Goal: Task Accomplishment & Management: Manage account settings

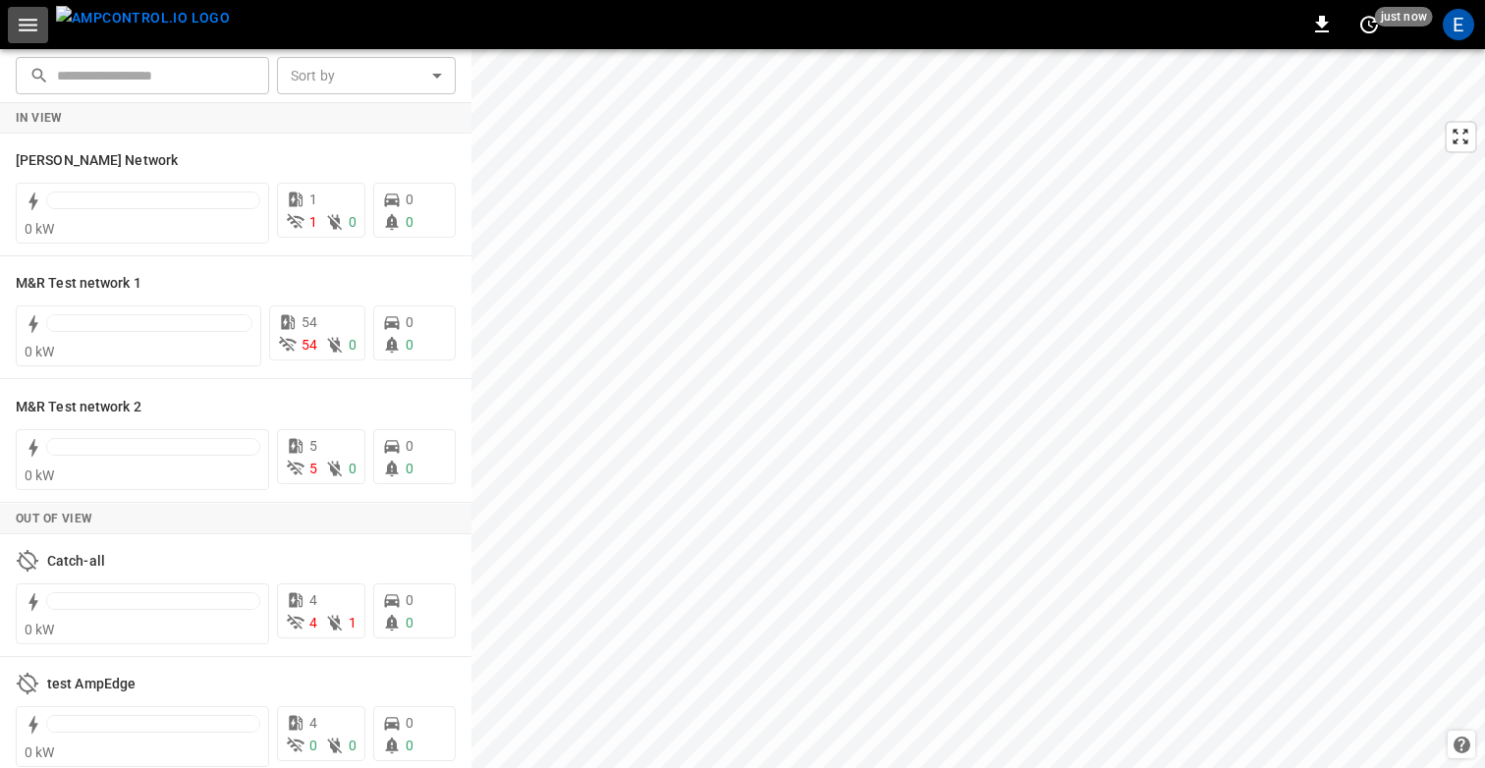
click at [19, 28] on icon "button" at bounding box center [28, 25] width 19 height 13
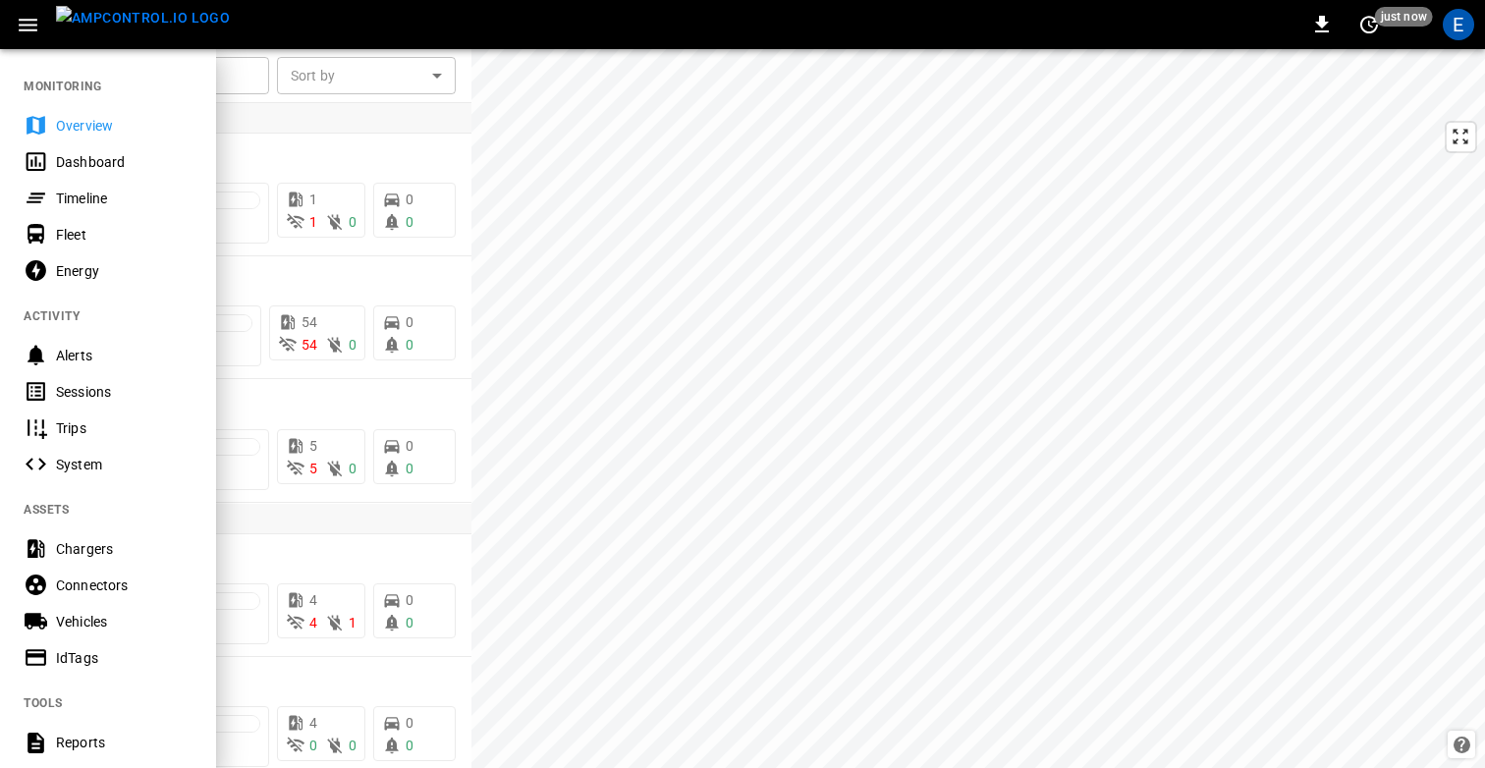
click at [92, 195] on div "Timeline" at bounding box center [124, 199] width 137 height 20
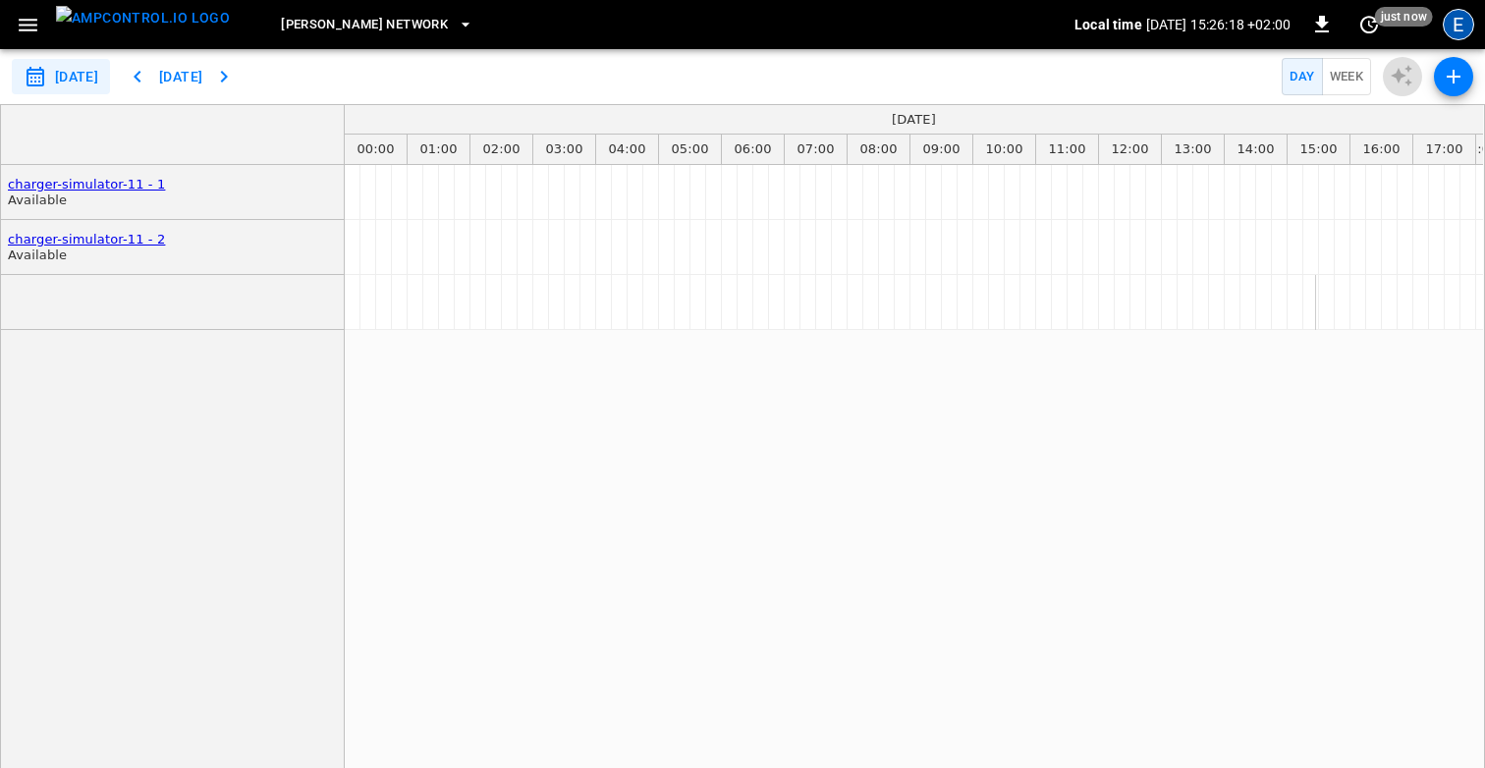
click at [1458, 24] on div "E" at bounding box center [1458, 24] width 31 height 31
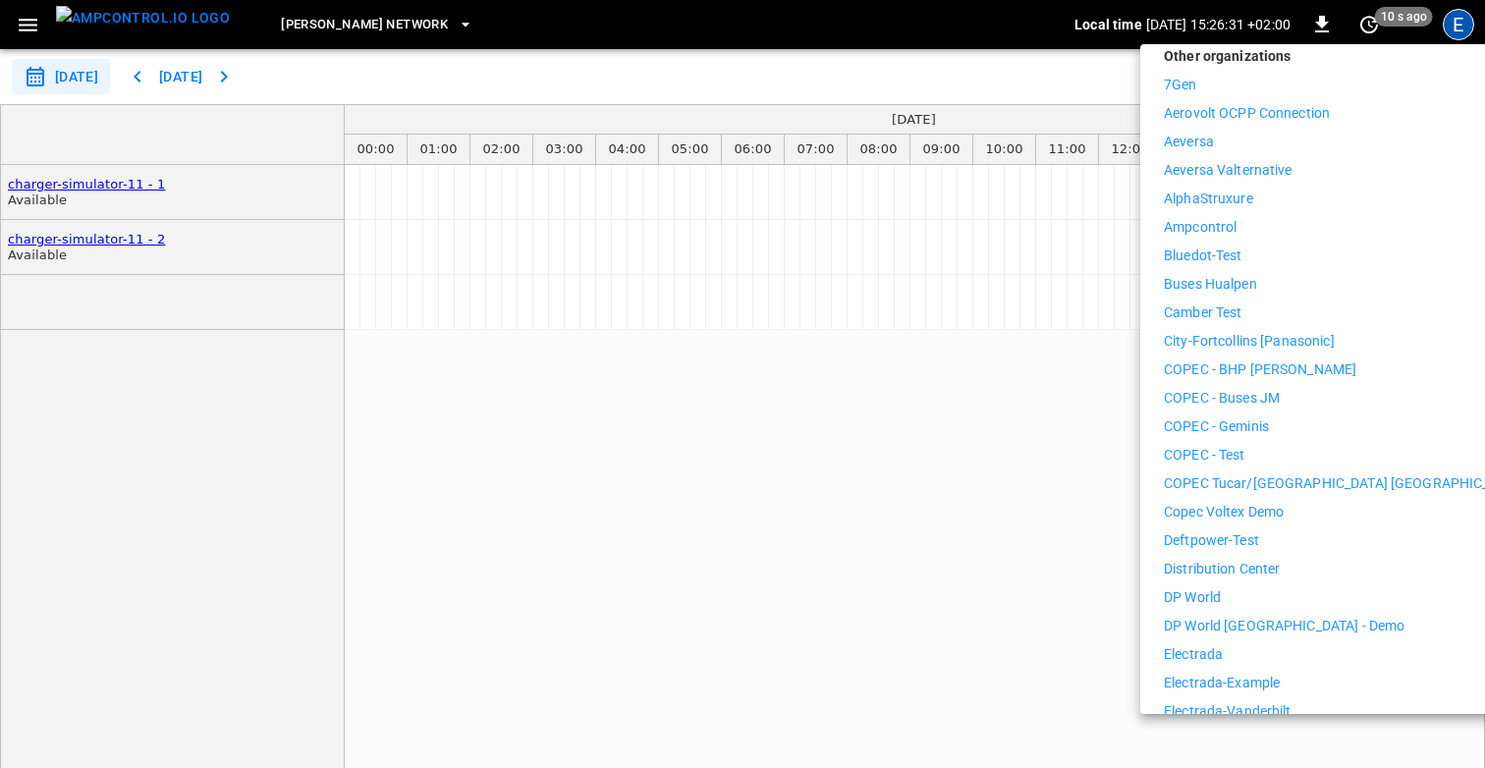
scroll to position [319, 0]
click at [1241, 556] on p "Distribution Center" at bounding box center [1222, 566] width 117 height 21
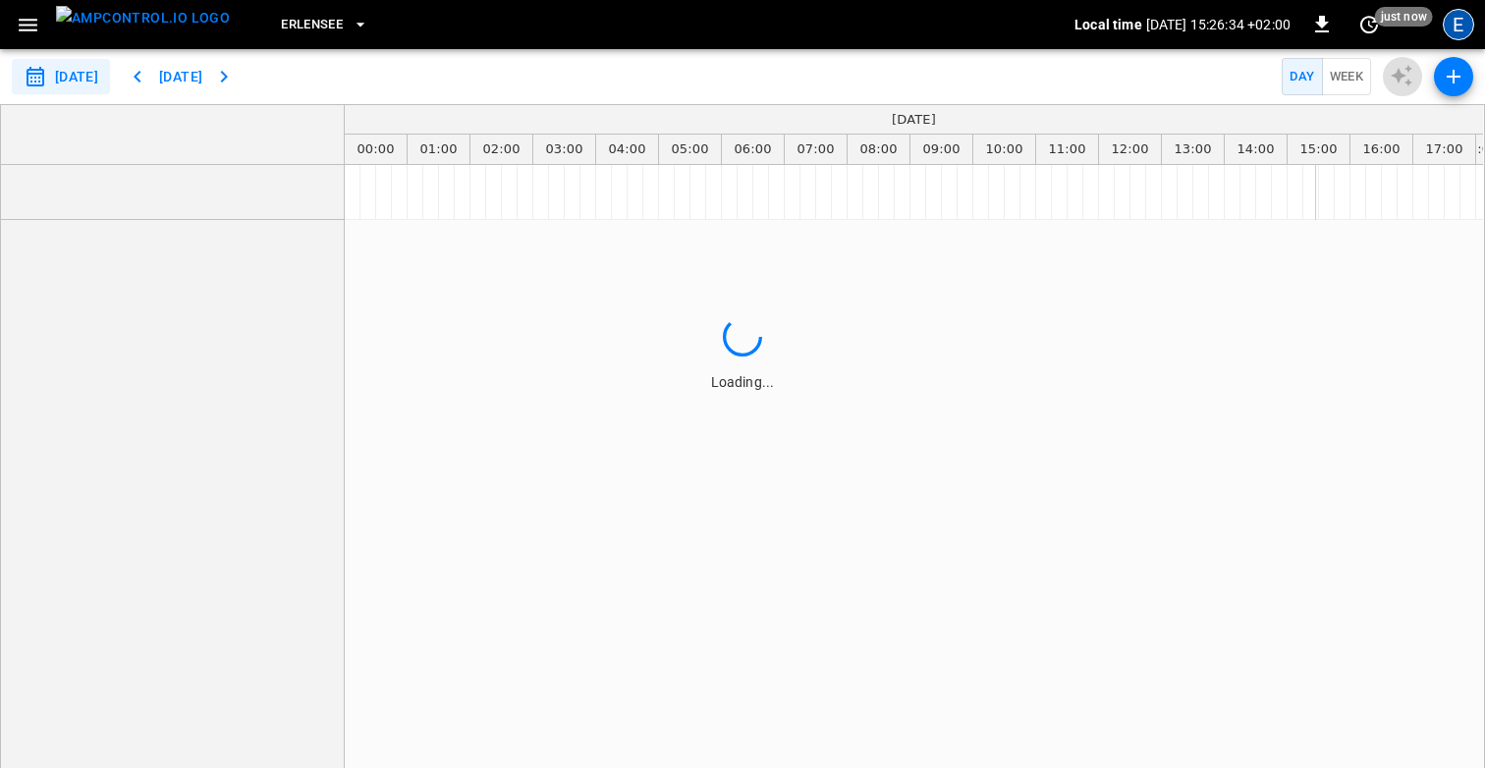
click at [1455, 23] on div "E" at bounding box center [1458, 24] width 31 height 31
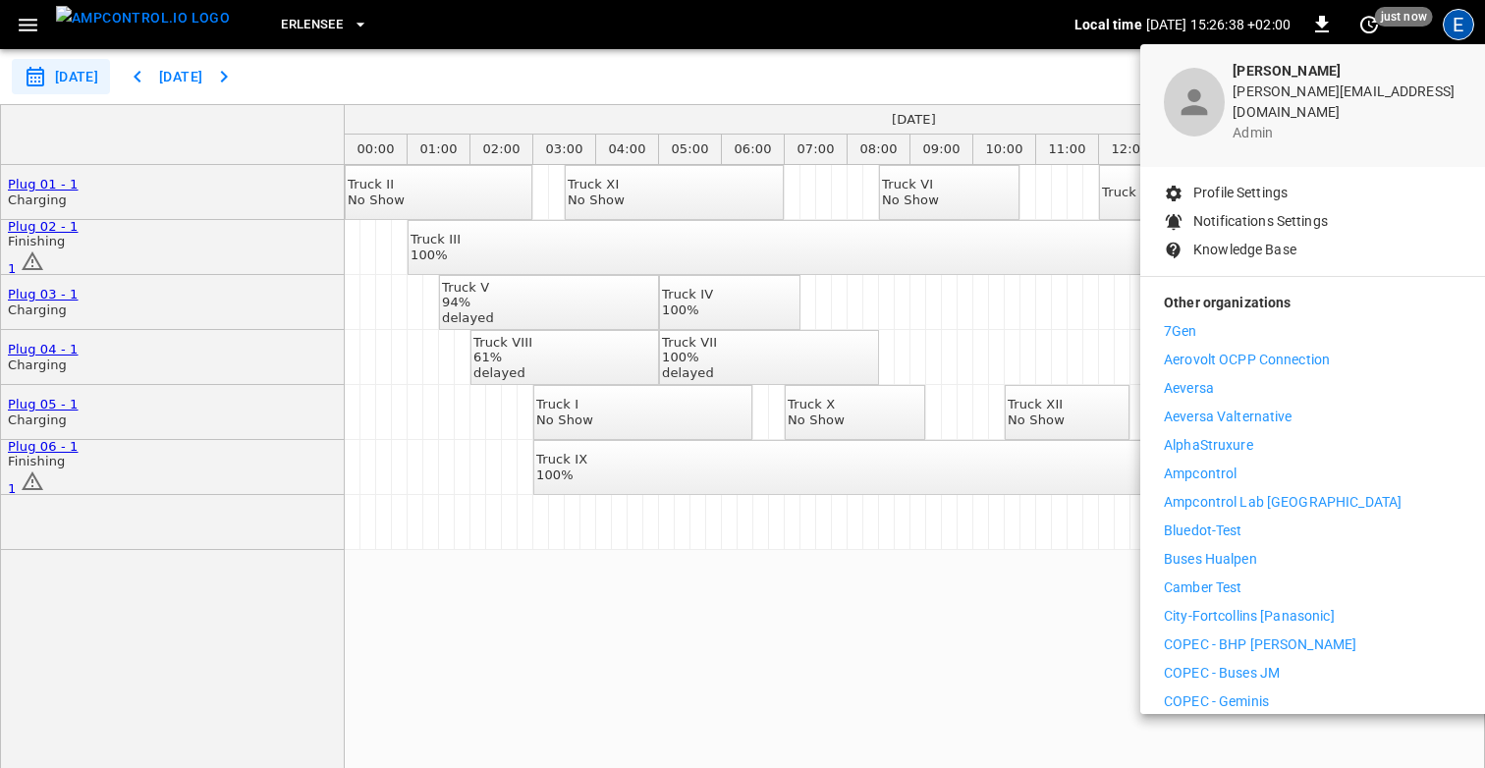
scroll to position [60, 0]
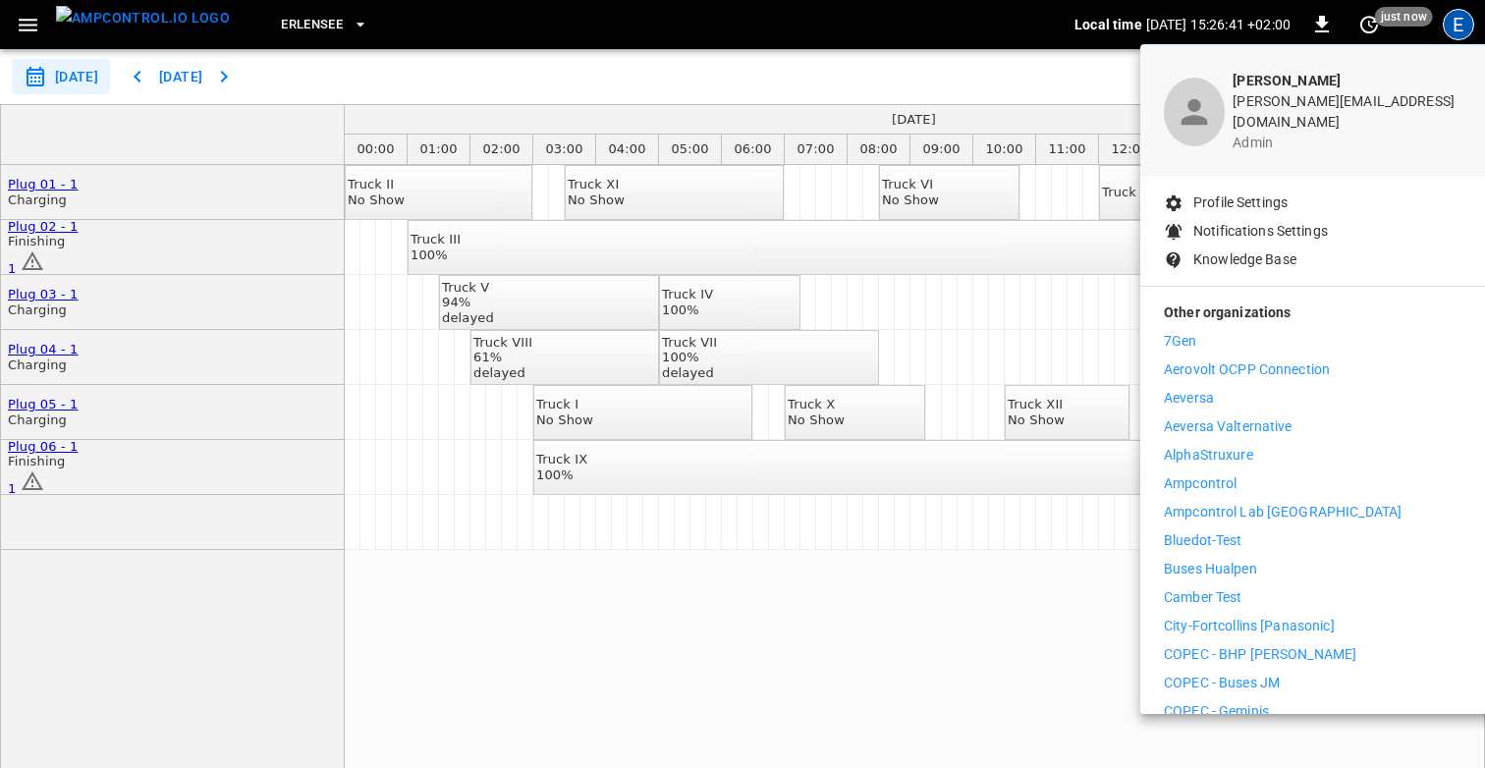
click at [1231, 192] on p "Profile Settings" at bounding box center [1240, 202] width 94 height 21
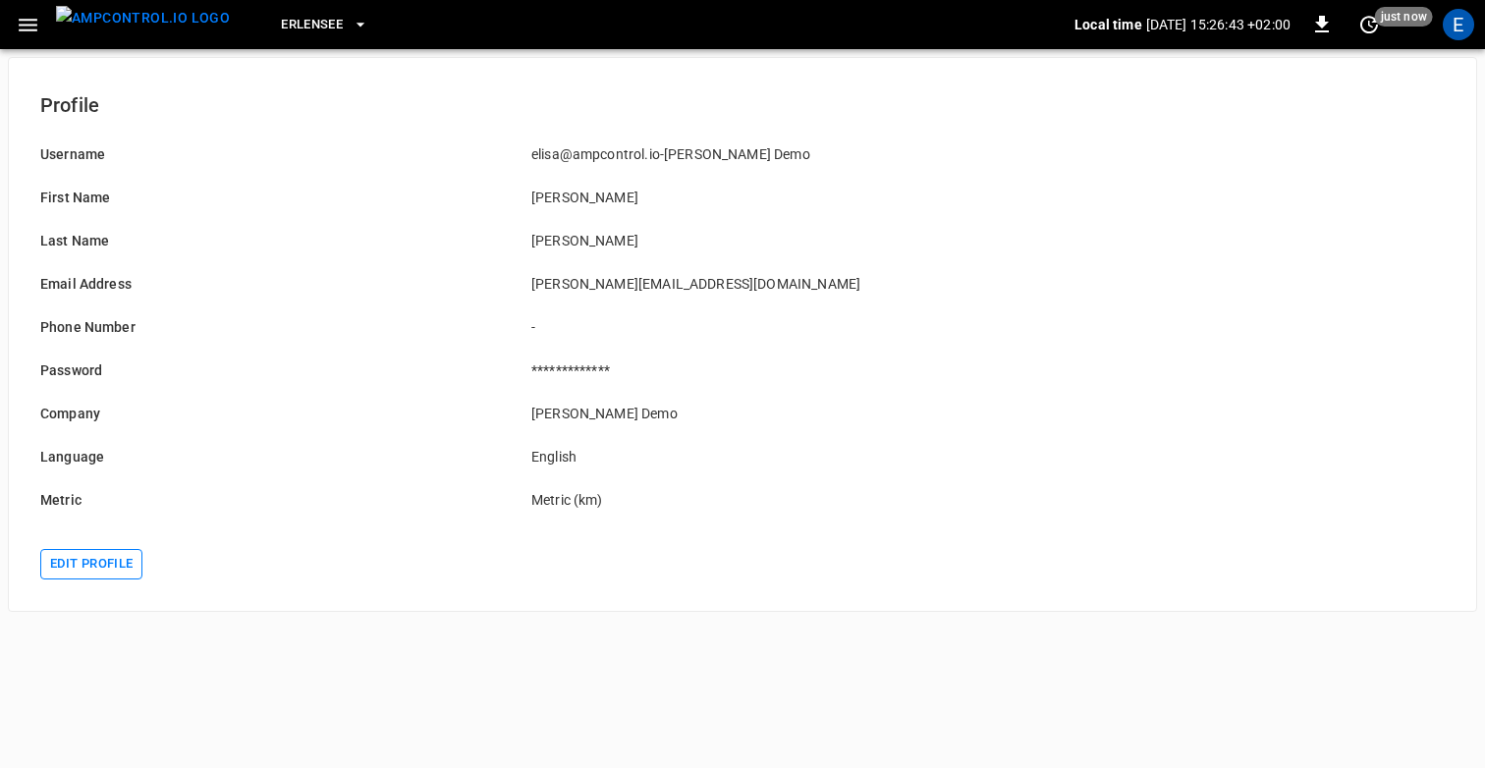
click at [118, 567] on button "Edit profile" at bounding box center [91, 564] width 102 height 30
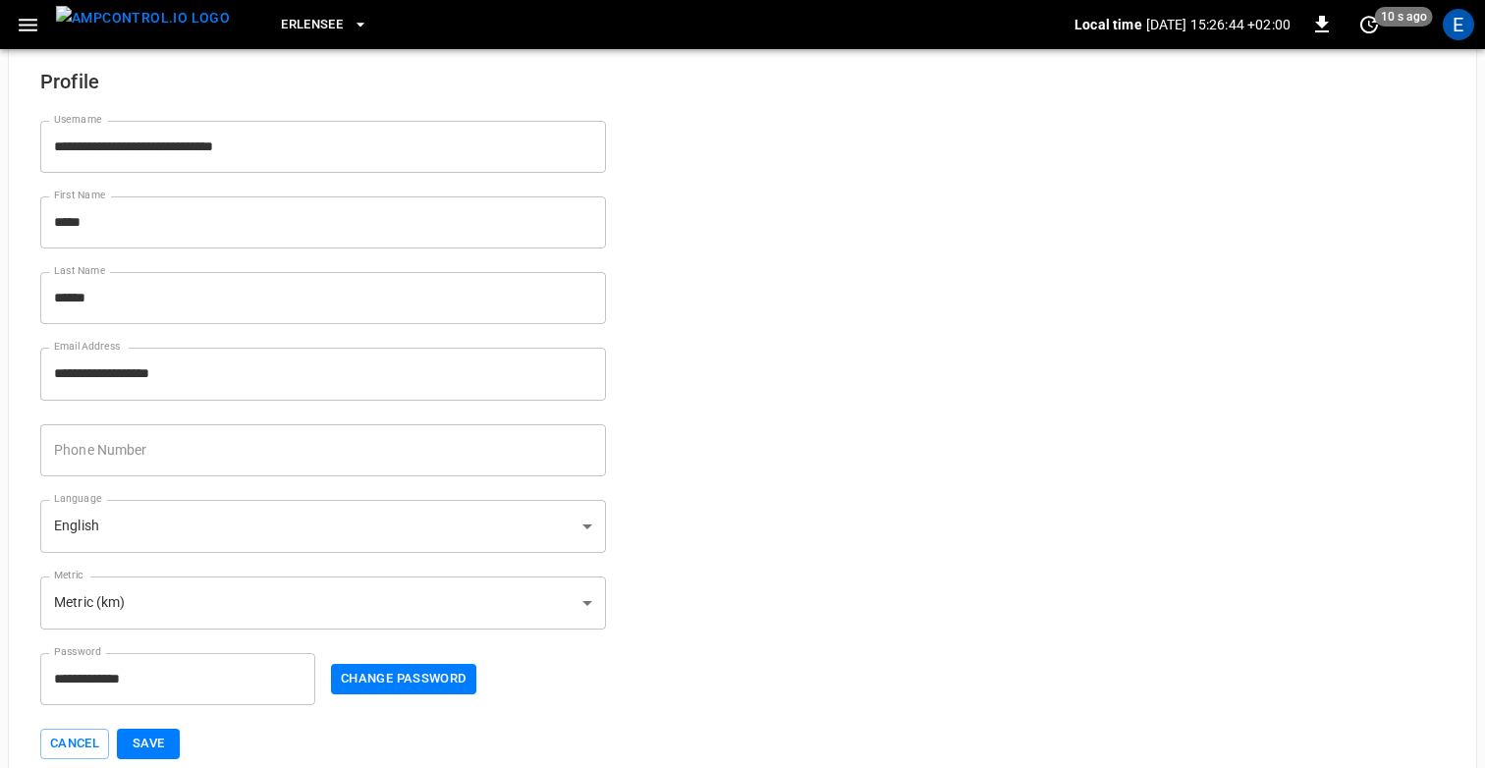
scroll to position [39, 0]
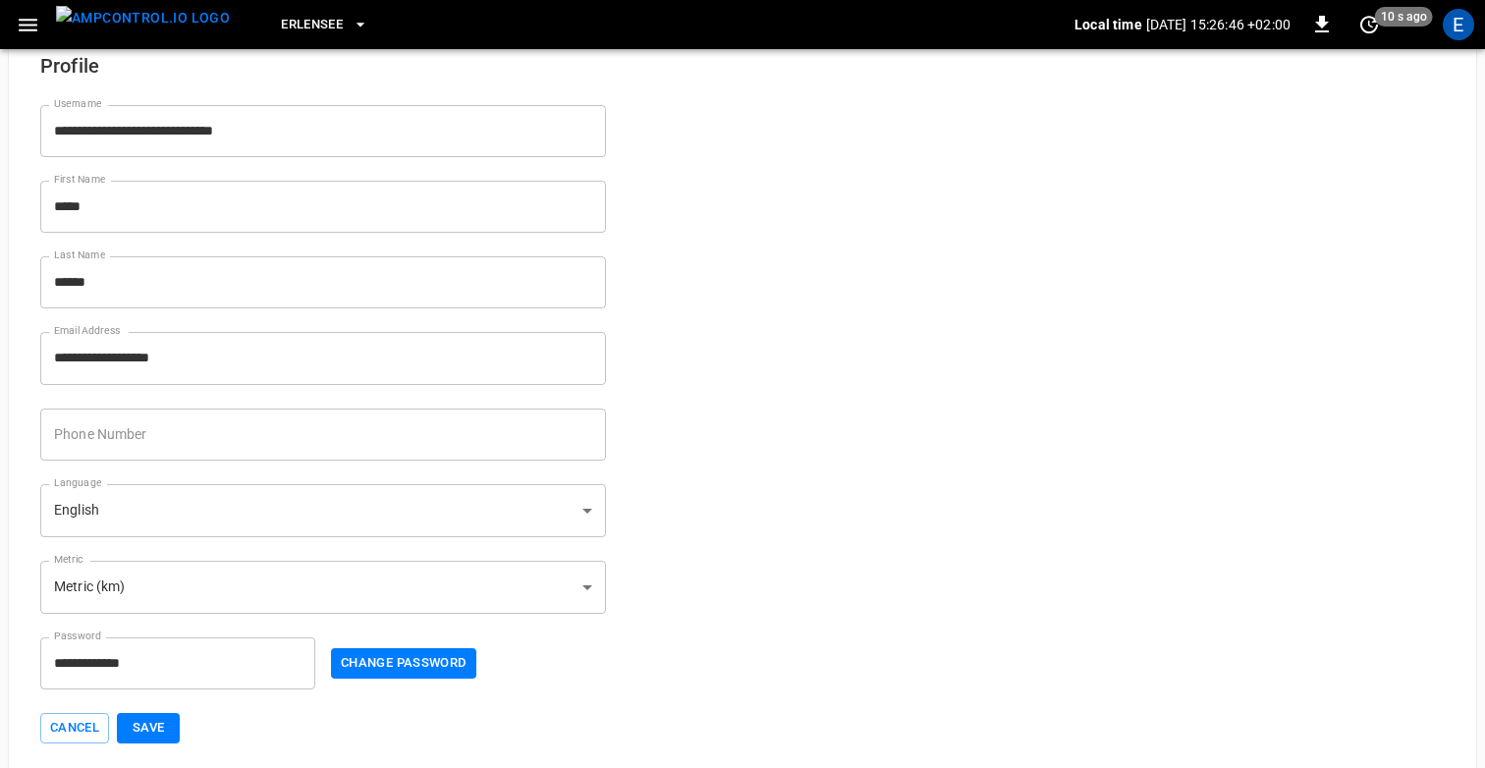
click at [243, 511] on body "**********" at bounding box center [742, 368] width 1485 height 815
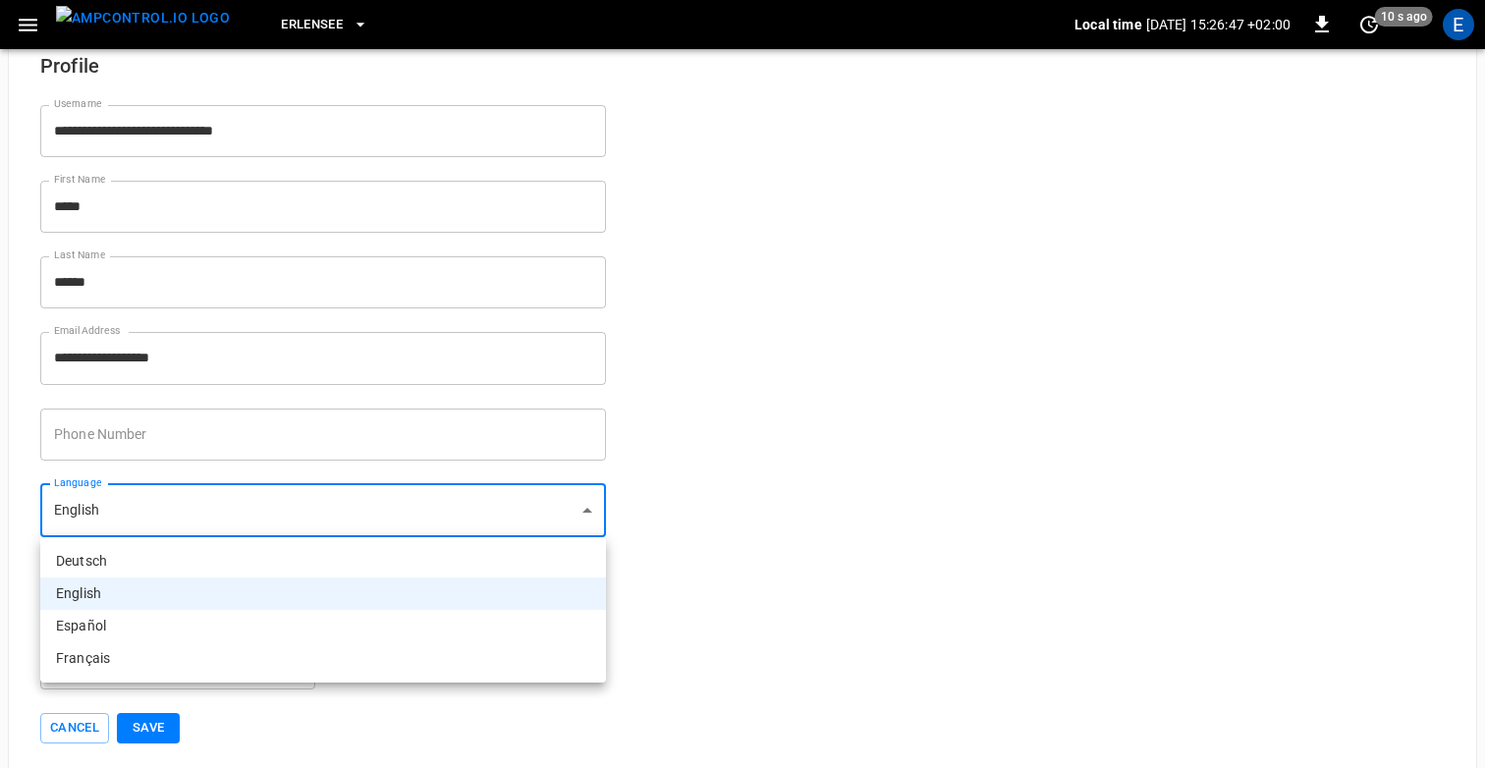
click at [194, 618] on li "Español" at bounding box center [323, 626] width 566 height 32
type input "**"
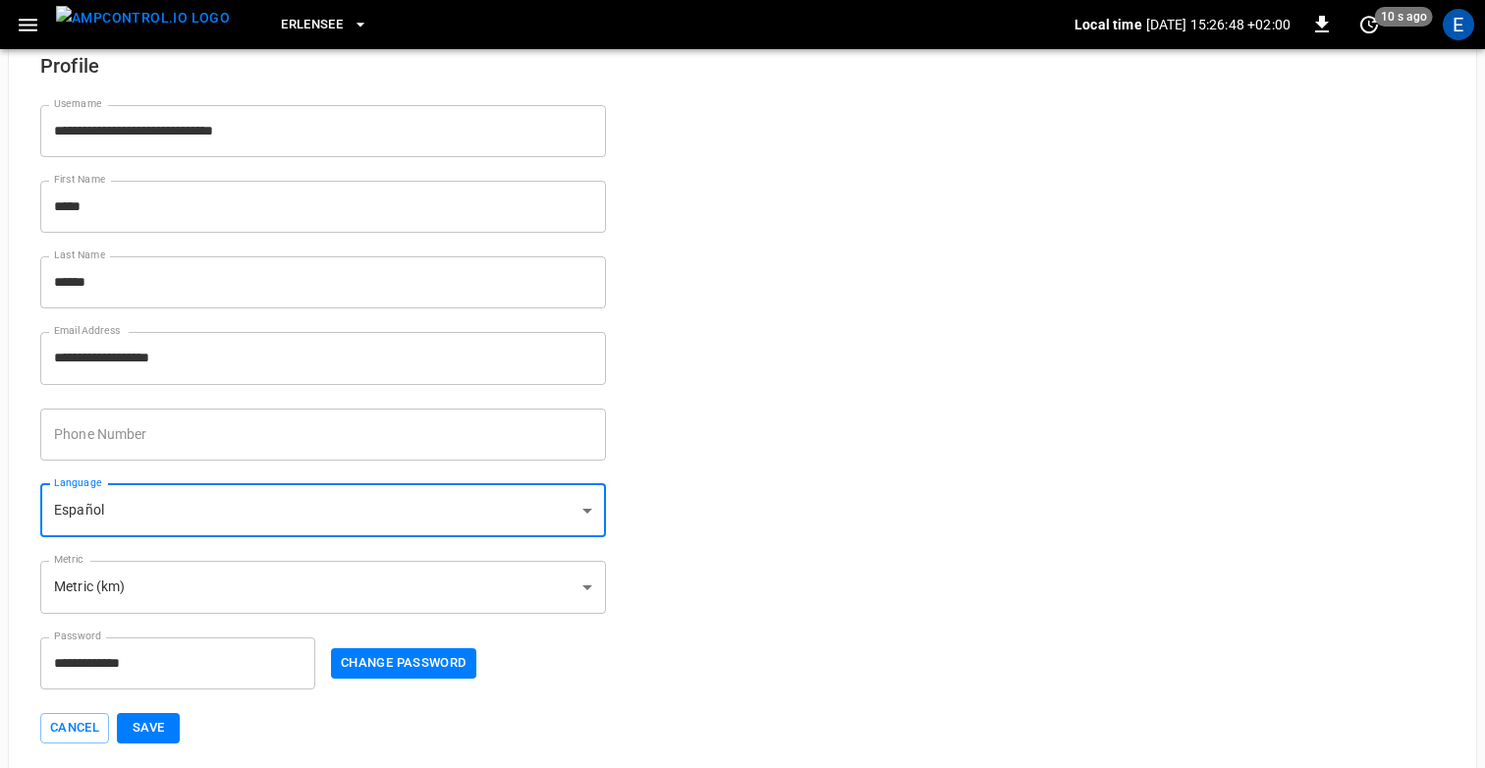
click at [161, 721] on button "Save" at bounding box center [148, 728] width 63 height 30
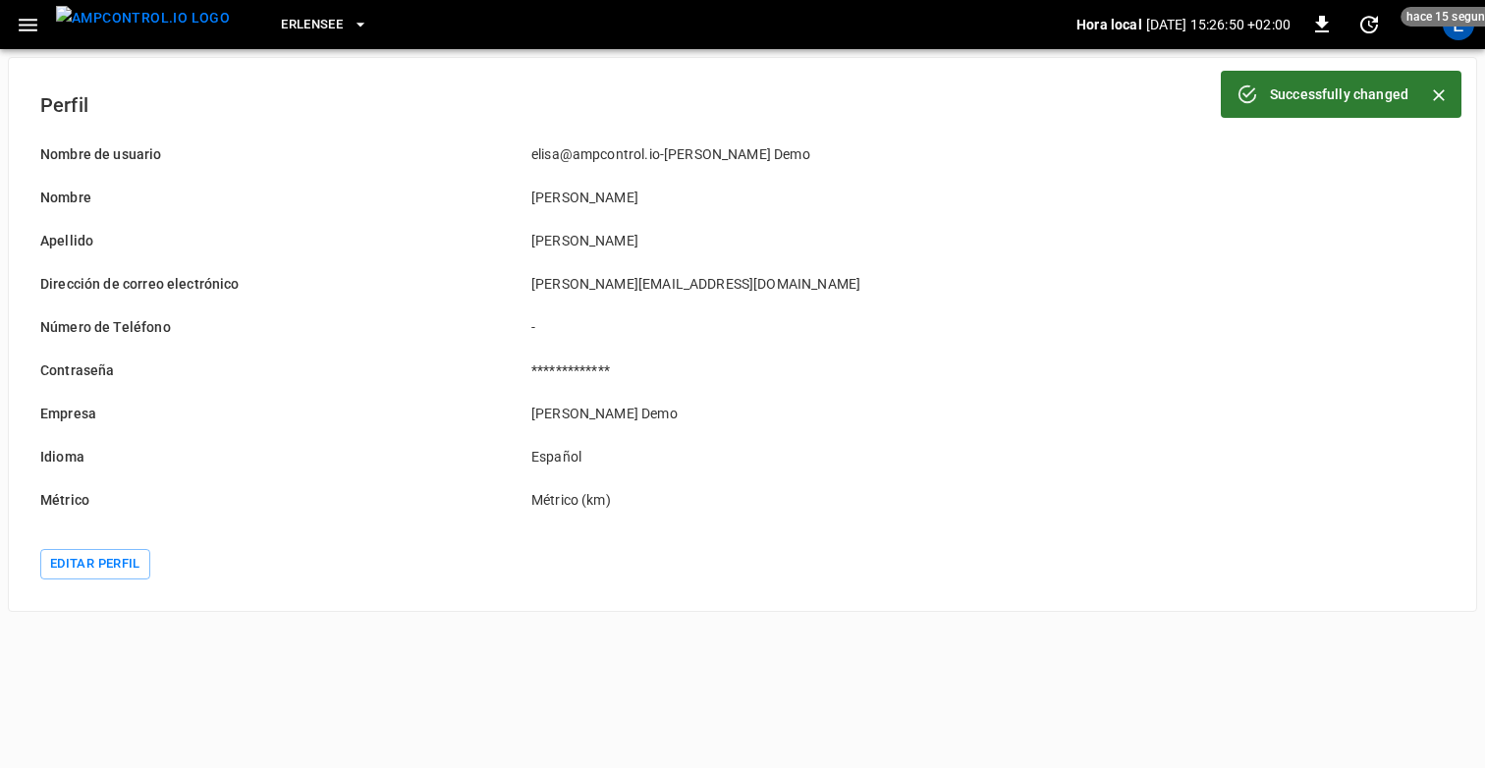
click at [123, 30] on img "menu" at bounding box center [143, 18] width 174 height 25
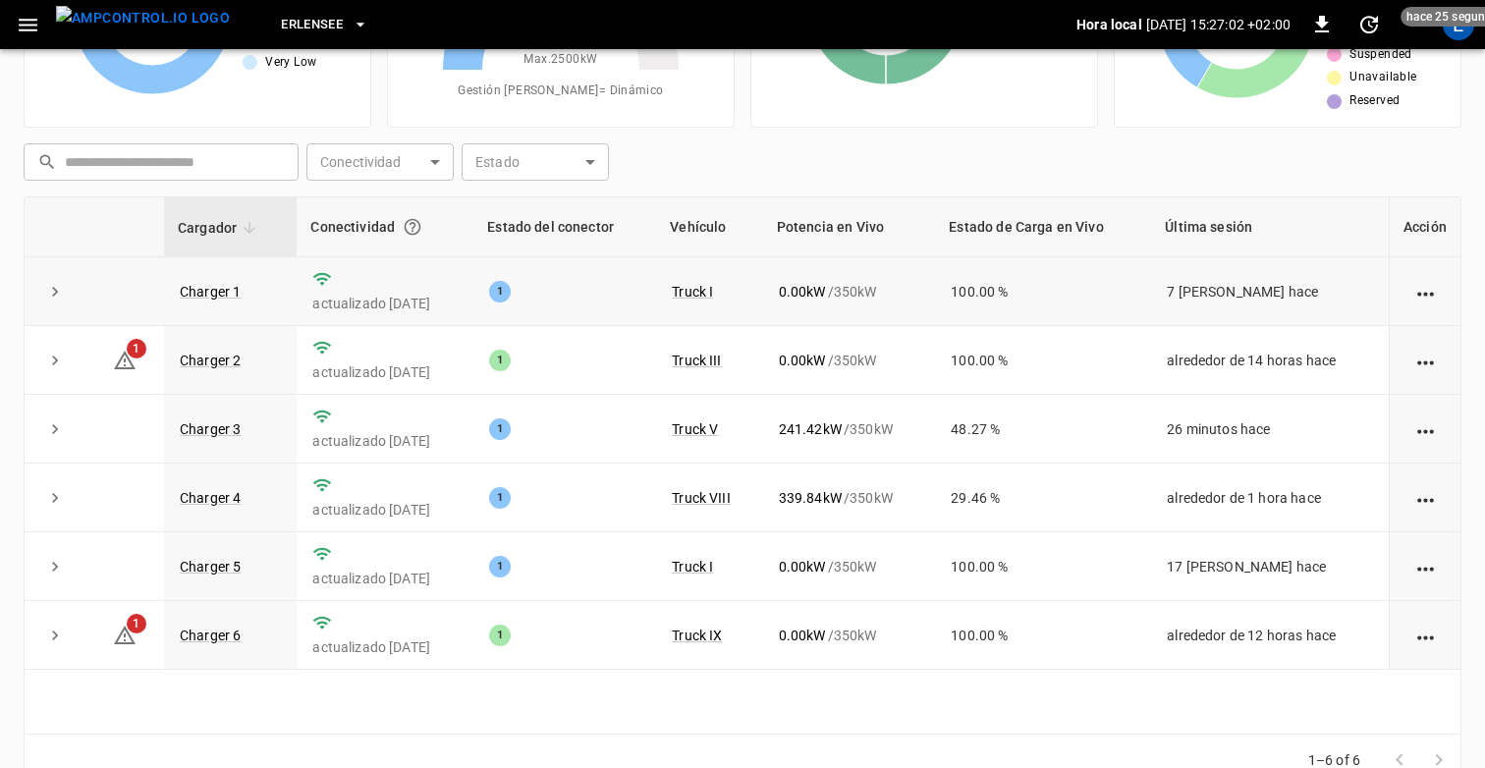
scroll to position [224, 0]
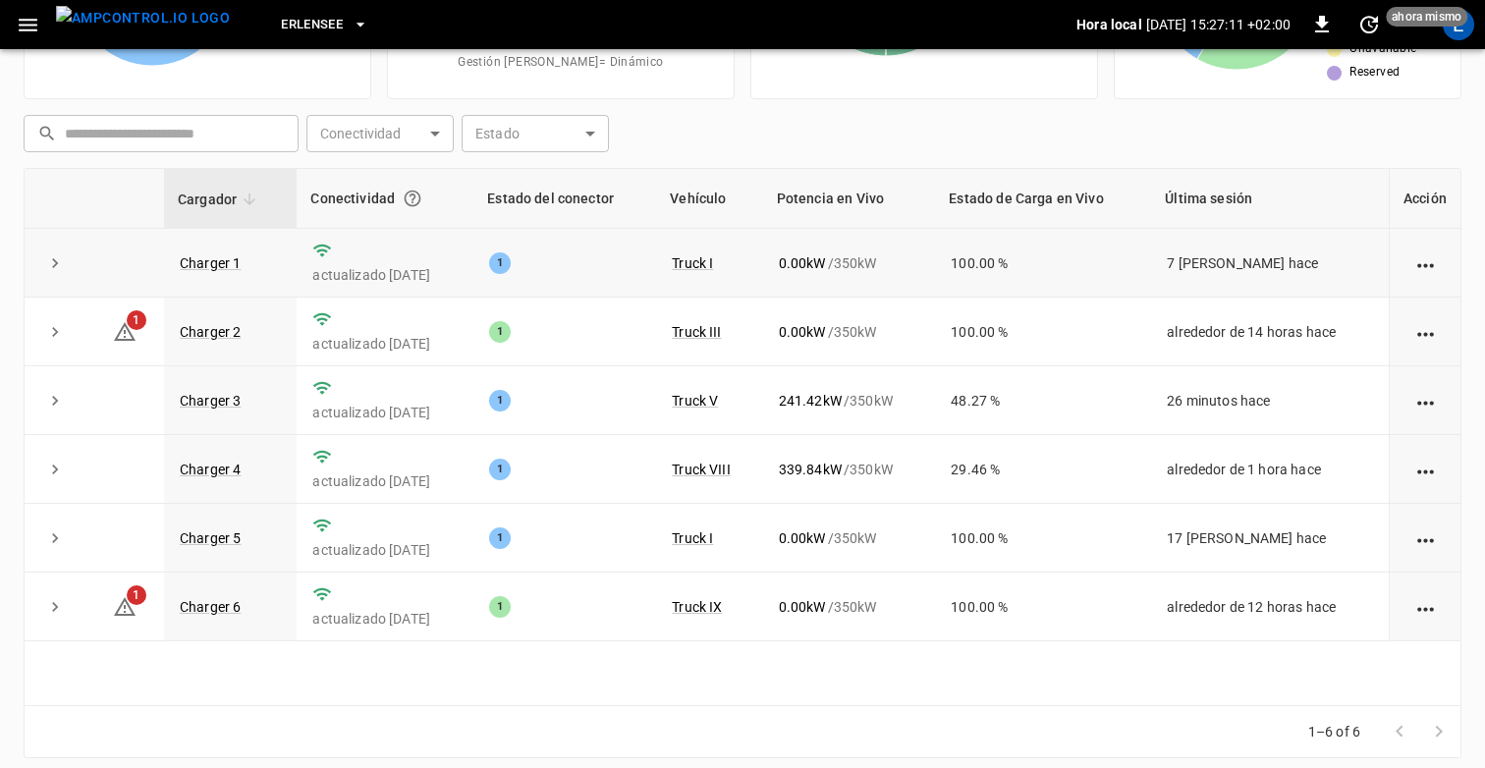
click at [1437, 262] on div at bounding box center [1424, 263] width 39 height 20
click at [1427, 263] on icon "action cell options" at bounding box center [1425, 265] width 25 height 25
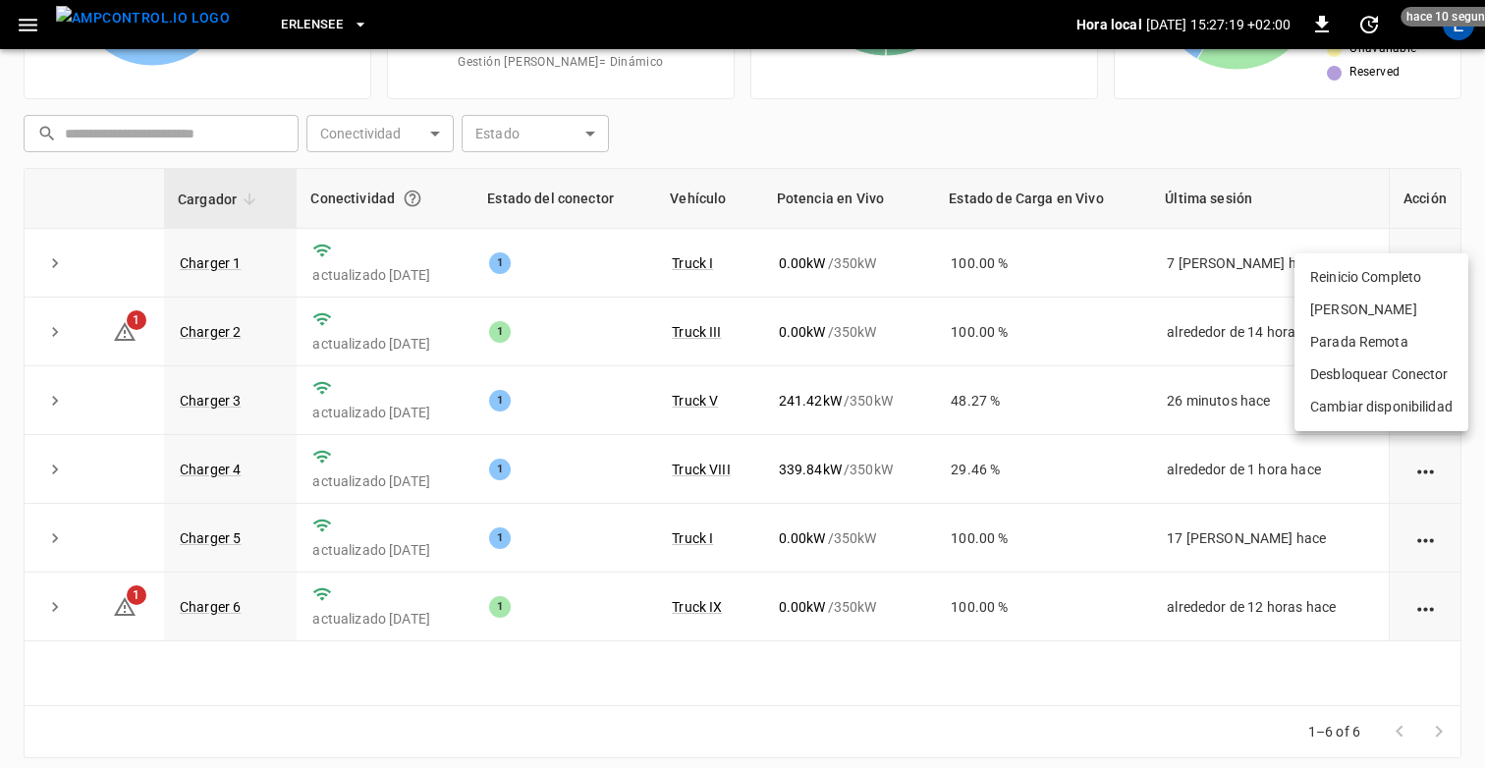
click at [1272, 145] on div at bounding box center [742, 384] width 1485 height 768
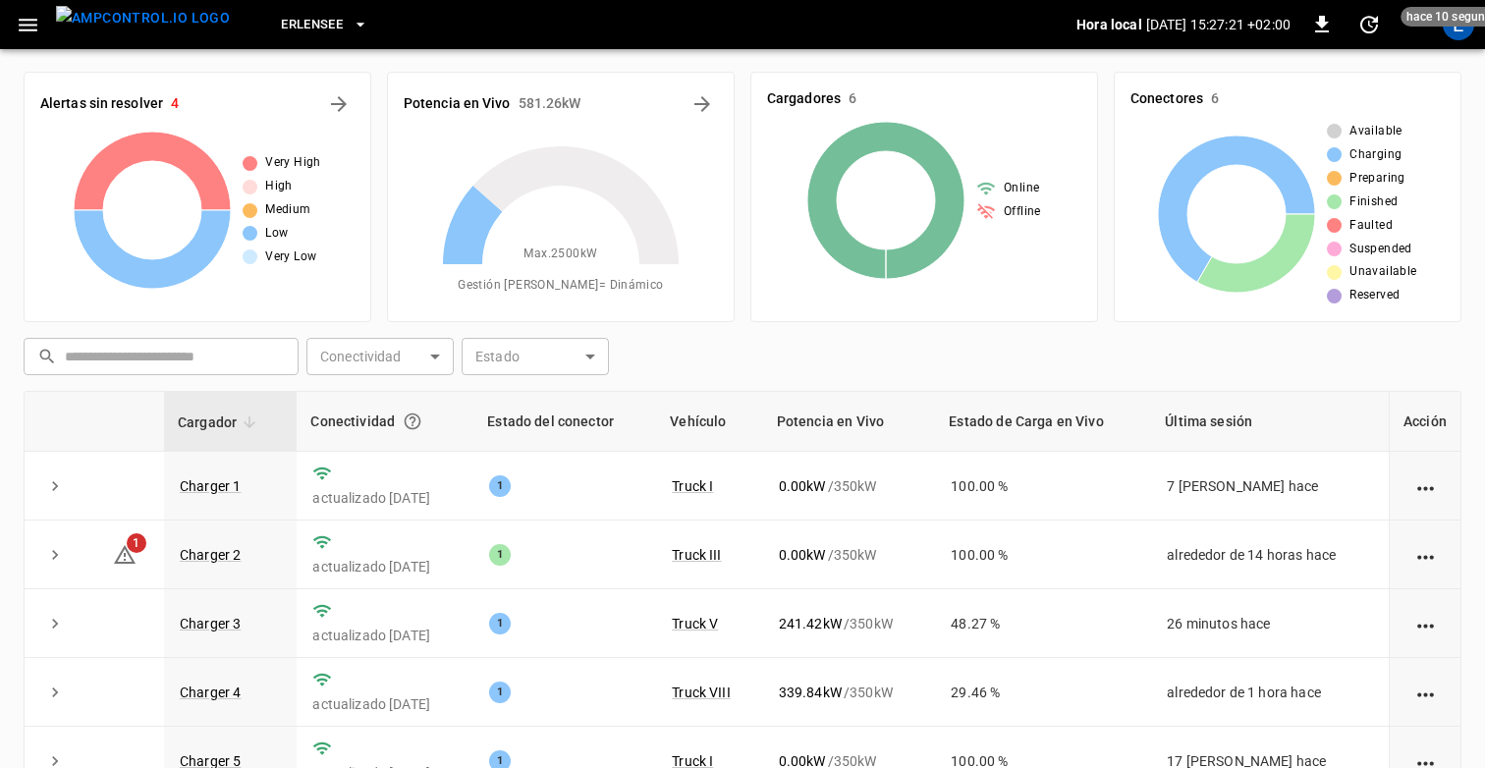
scroll to position [0, 0]
click at [22, 23] on icon "button" at bounding box center [28, 25] width 25 height 25
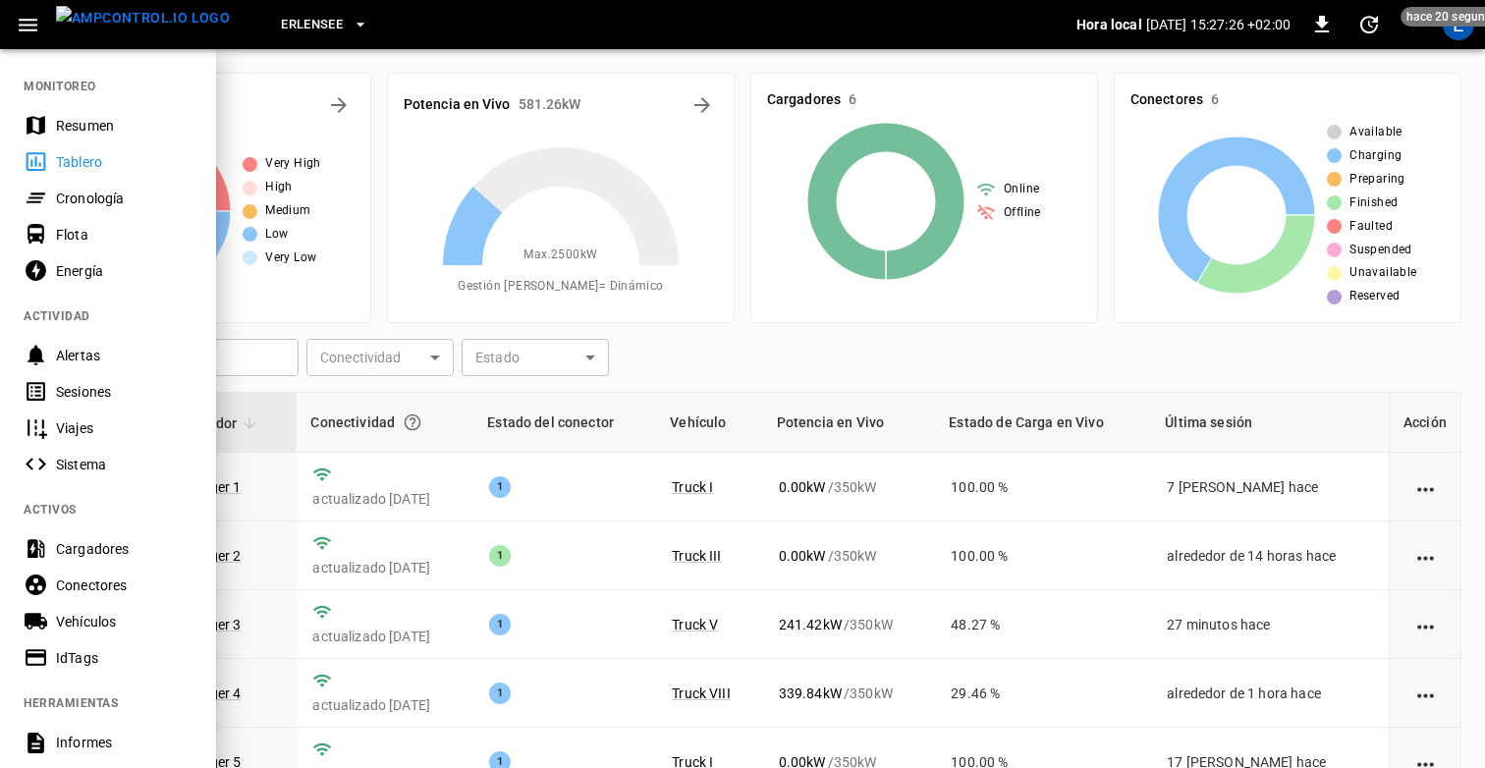
click at [121, 198] on div "Cronología" at bounding box center [124, 199] width 137 height 20
